Goal: Task Accomplishment & Management: Complete application form

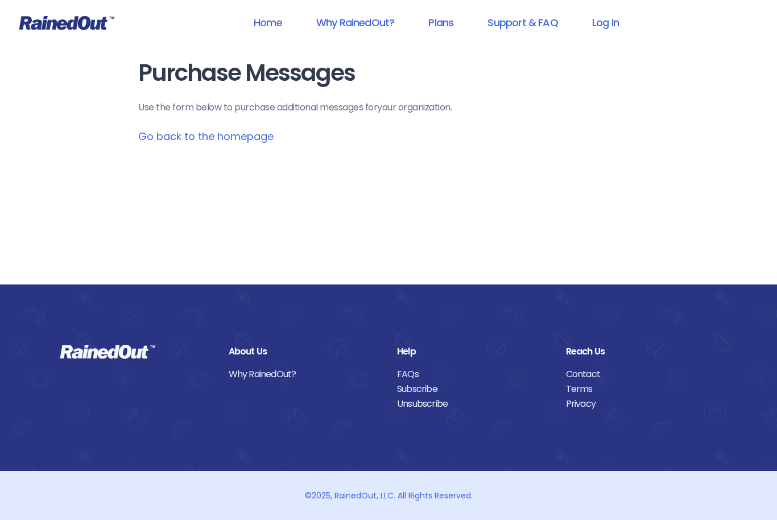
click at [603, 31] on link "Log In" at bounding box center [605, 23] width 56 height 26
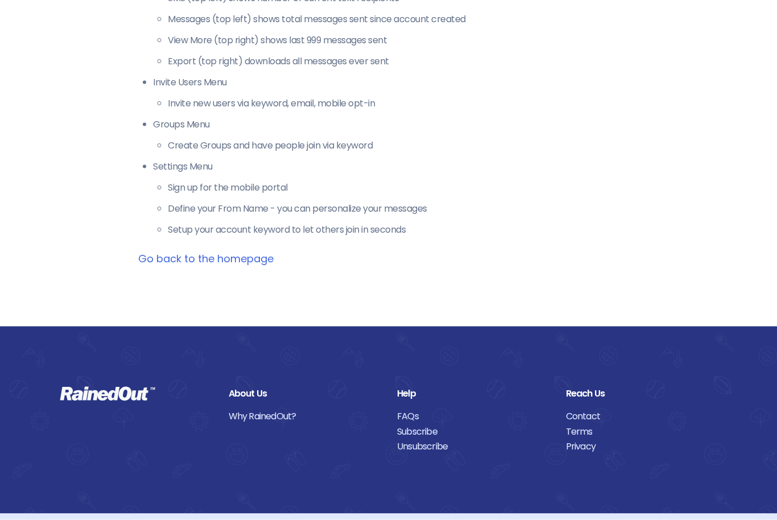
scroll to position [341, 0]
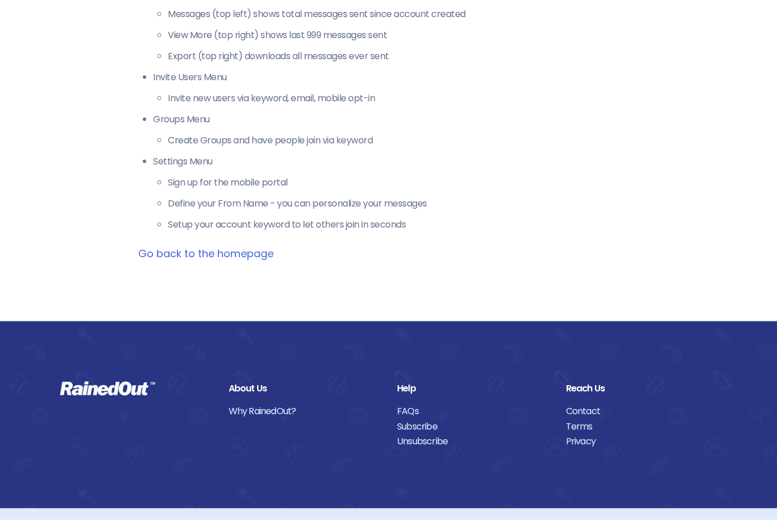
click at [237, 254] on link "Go back to the homepage" at bounding box center [205, 253] width 135 height 14
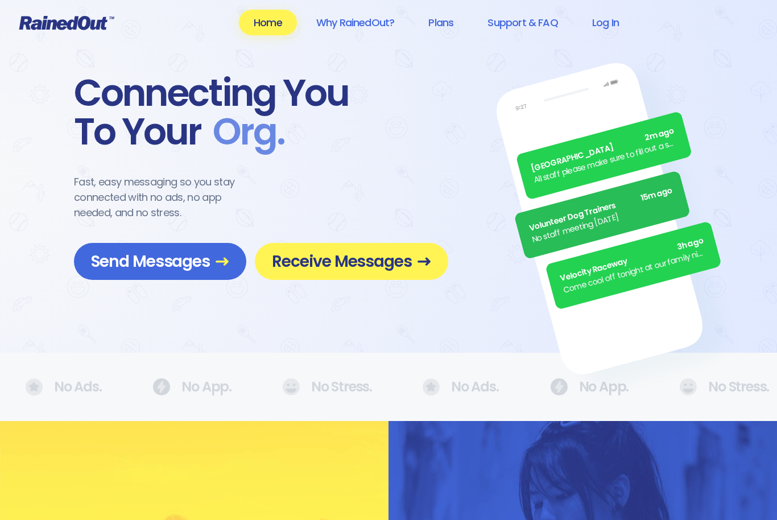
click at [608, 26] on link "Log In" at bounding box center [605, 23] width 56 height 26
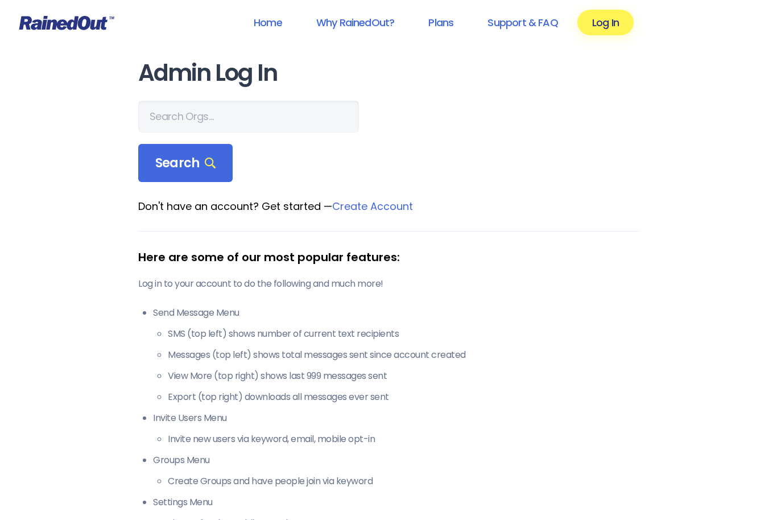
click at [450, 27] on link "Plans" at bounding box center [440, 23] width 55 height 26
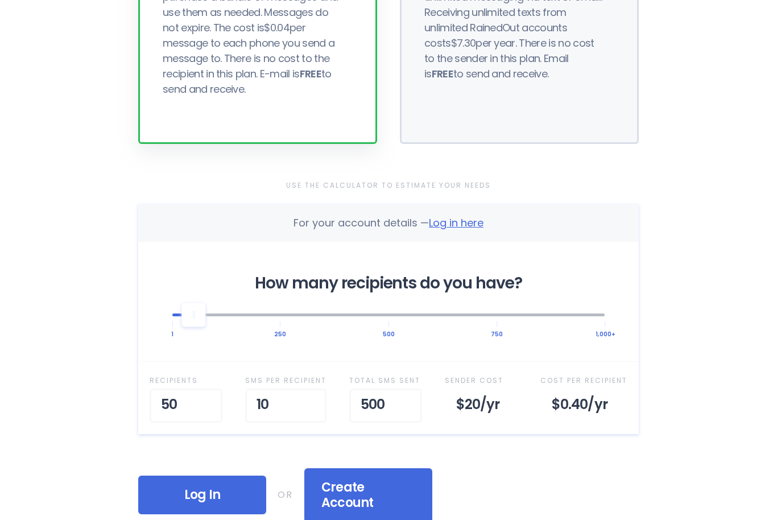
scroll to position [216, 0]
click at [475, 225] on span "Log in here" at bounding box center [456, 222] width 55 height 14
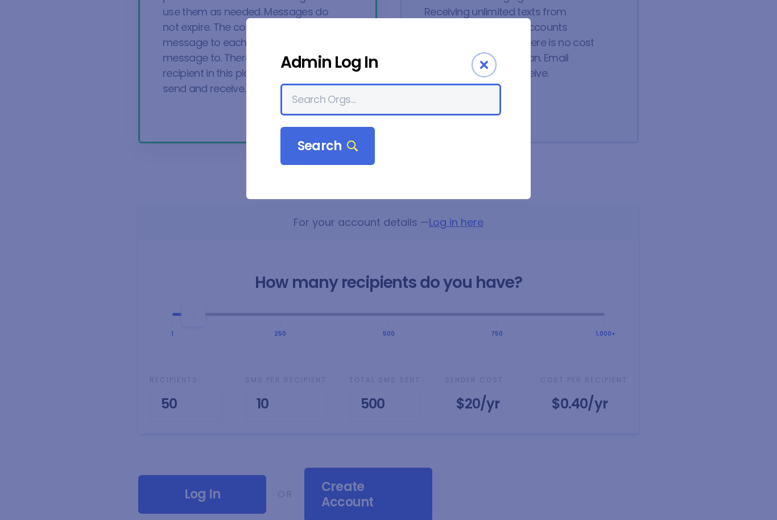
click at [403, 103] on input "text" at bounding box center [390, 100] width 221 height 32
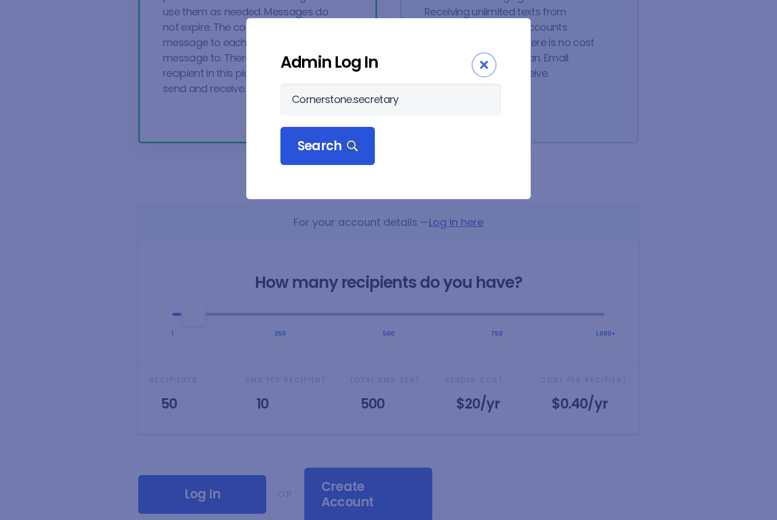
click at [318, 143] on span "Search" at bounding box center [327, 146] width 60 height 16
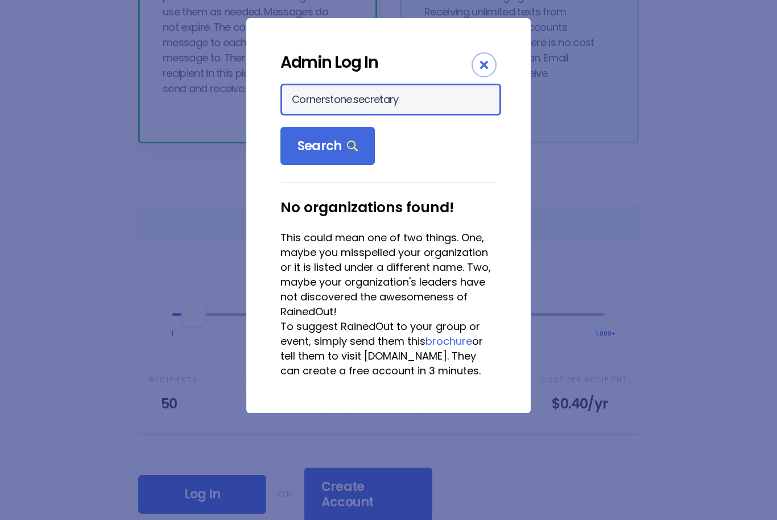
click at [421, 100] on input "Cornerstone.secretary" at bounding box center [390, 100] width 221 height 32
type input "Cornerstone tutorial"
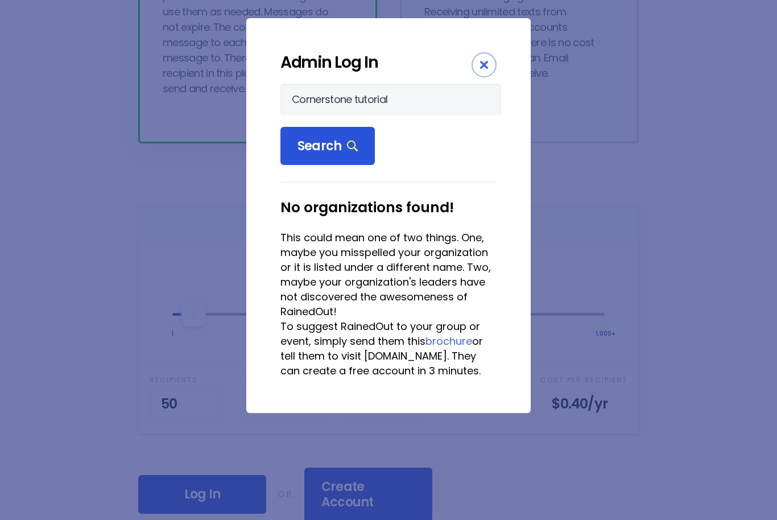
click at [306, 152] on span "Search" at bounding box center [327, 146] width 60 height 16
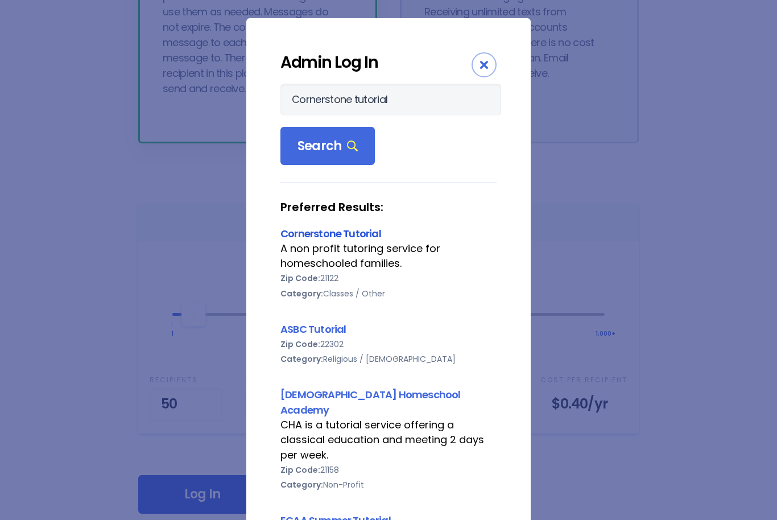
click at [353, 228] on link "Cornerstone Tutorial" at bounding box center [330, 233] width 101 height 14
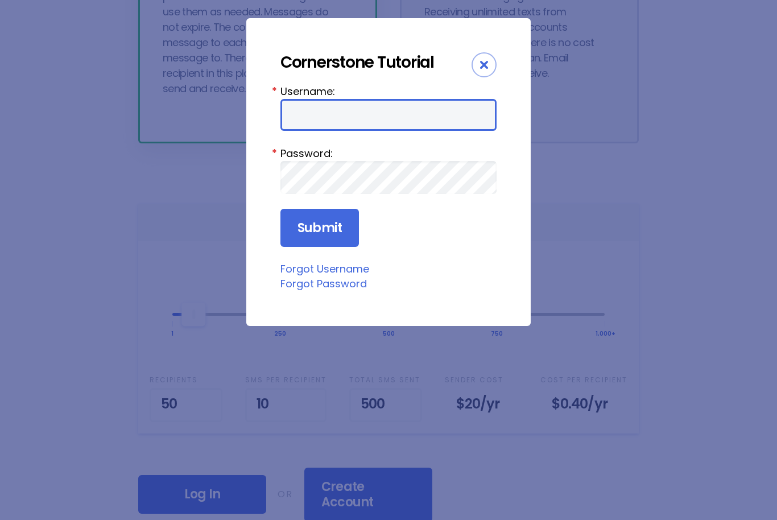
click at [440, 121] on input "Username:" at bounding box center [388, 115] width 216 height 32
